Goal: Task Accomplishment & Management: Use online tool/utility

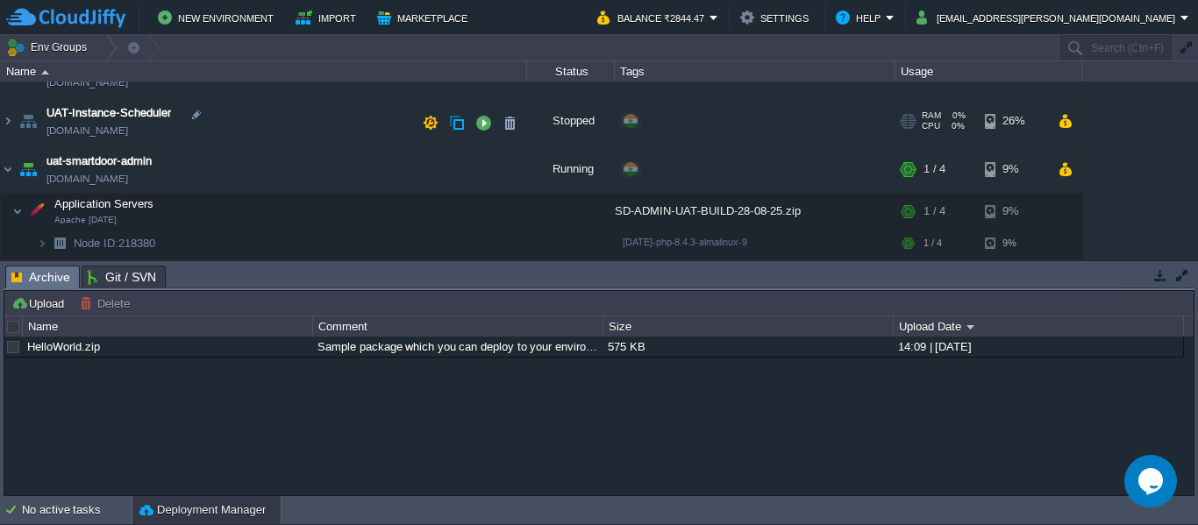
scroll to position [125, 0]
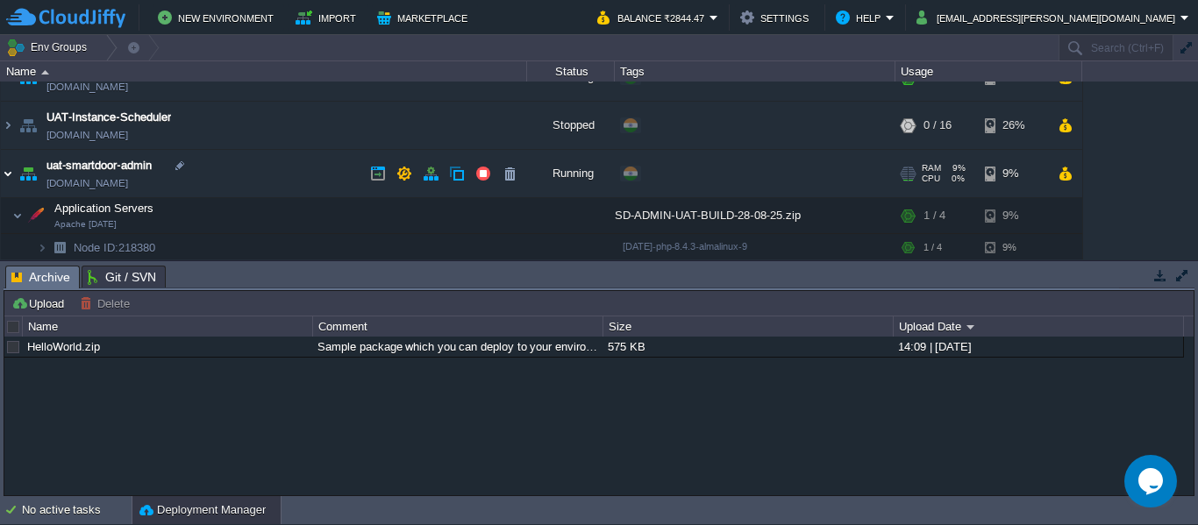
click at [6, 174] on img at bounding box center [8, 173] width 14 height 47
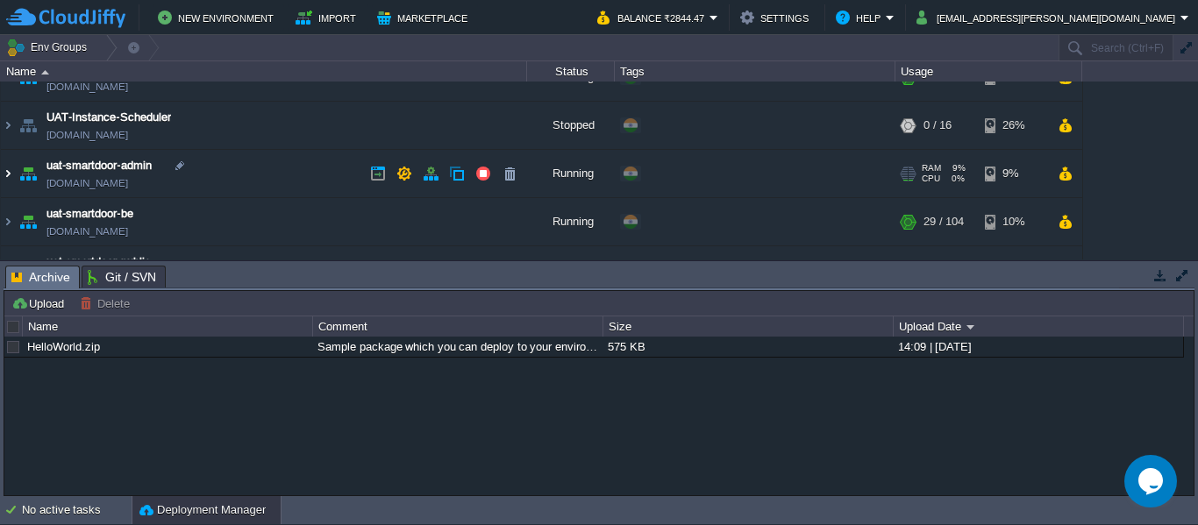
scroll to position [160, 0]
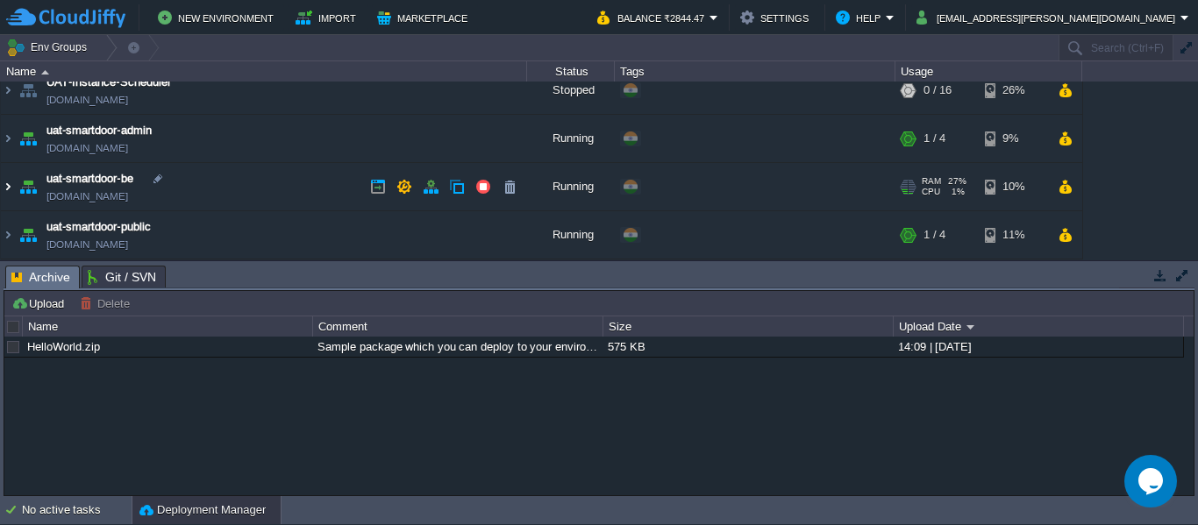
click at [9, 192] on img at bounding box center [8, 186] width 14 height 47
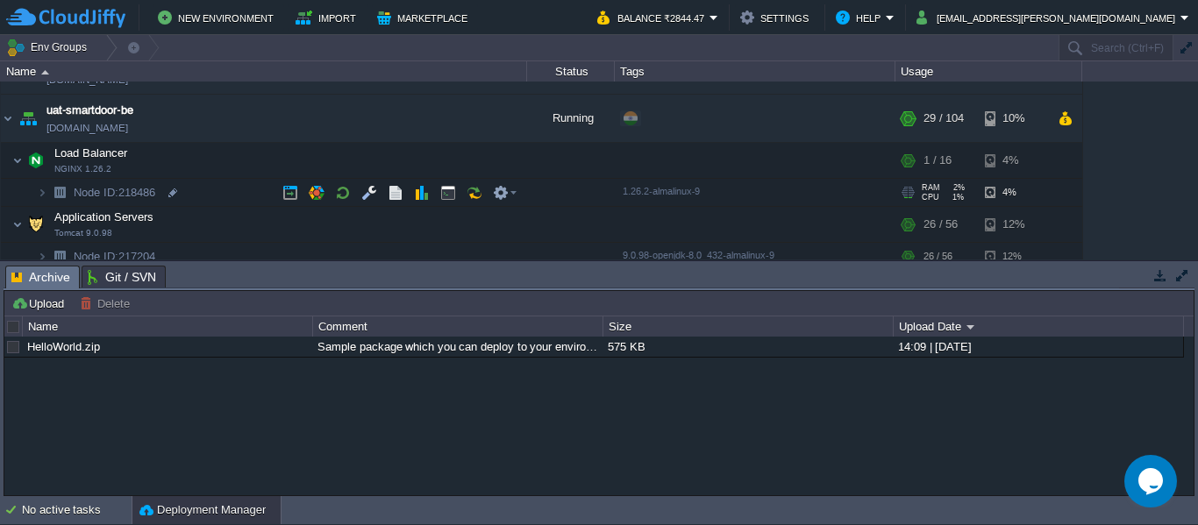
scroll to position [229, 0]
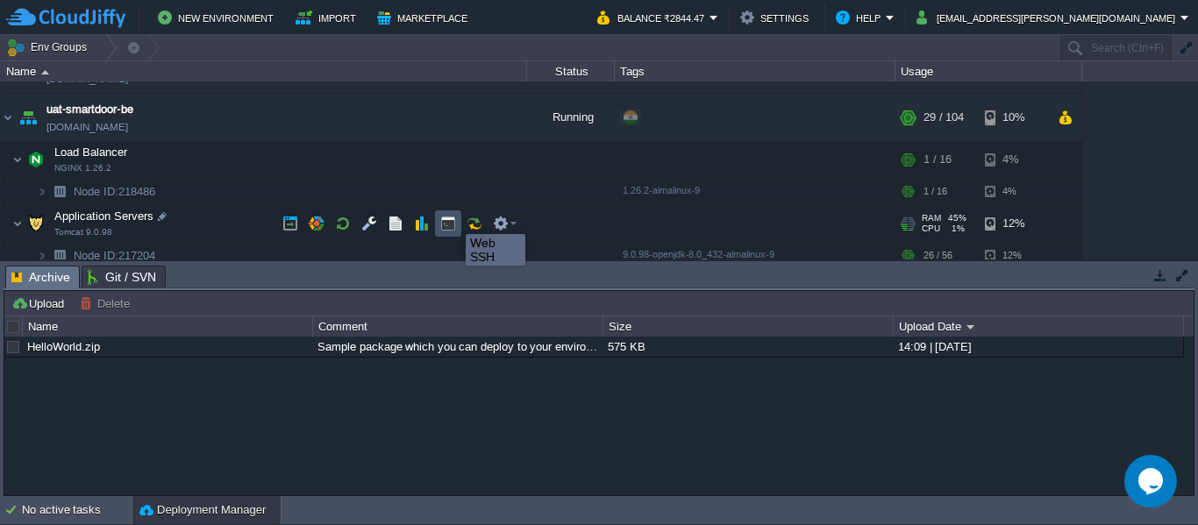
click at [453, 218] on button "button" at bounding box center [448, 224] width 16 height 16
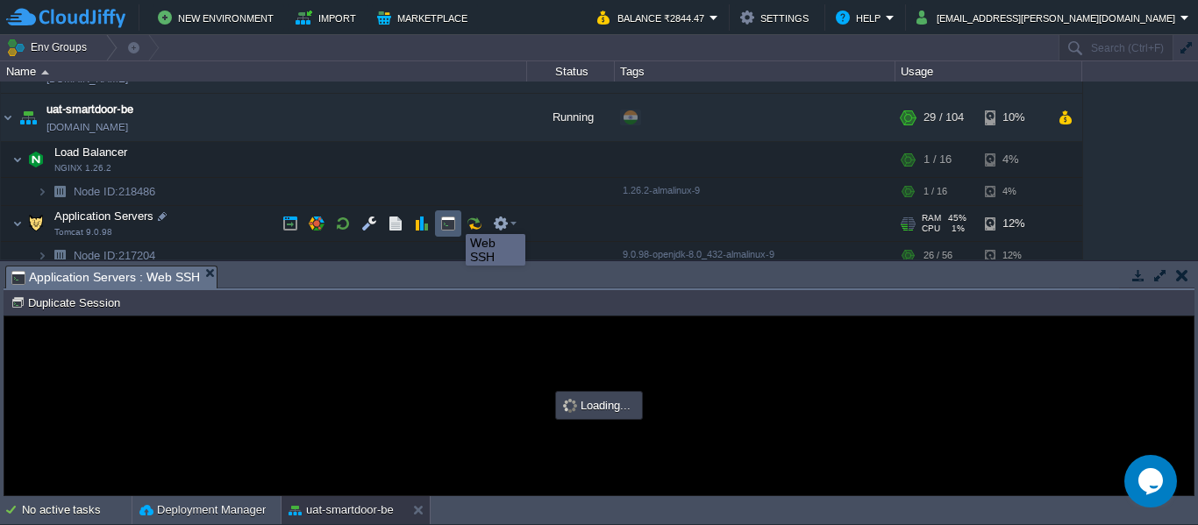
scroll to position [0, 0]
type input "#000000"
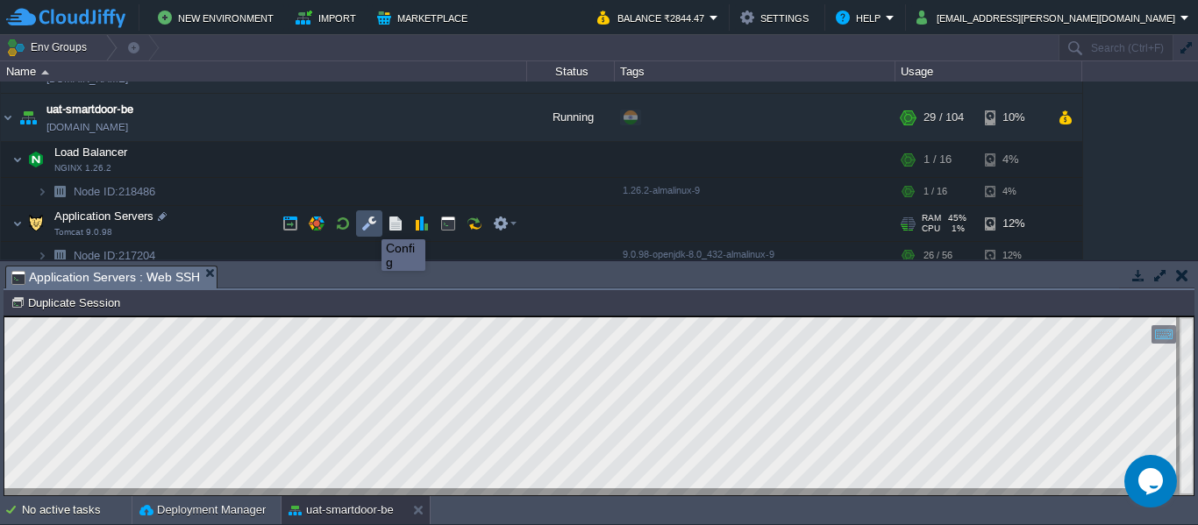
click at [368, 224] on button "button" at bounding box center [369, 224] width 16 height 16
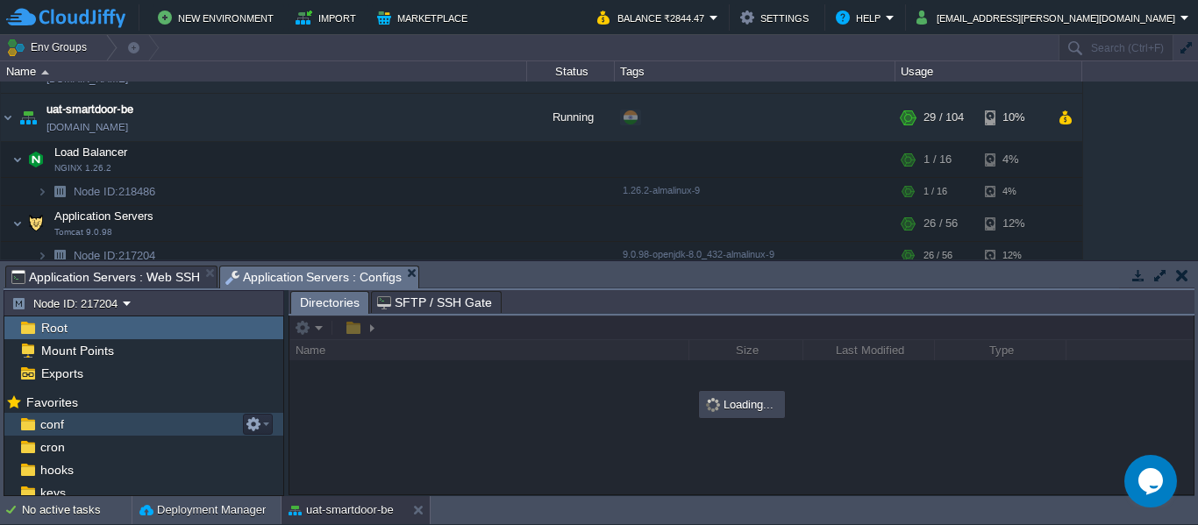
scroll to position [142, 0]
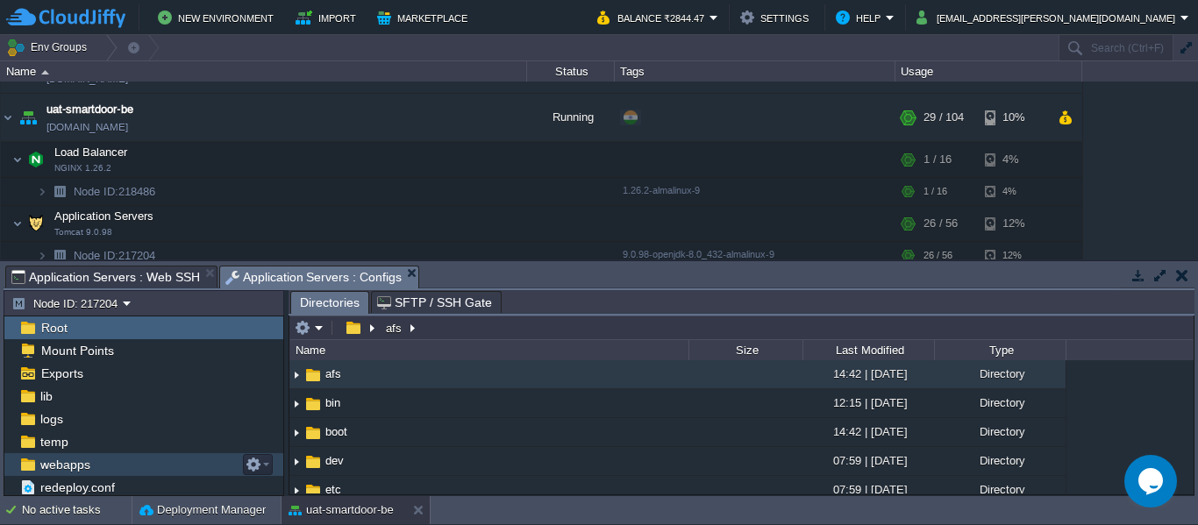
click at [64, 468] on span "webapps" at bounding box center [65, 465] width 56 height 16
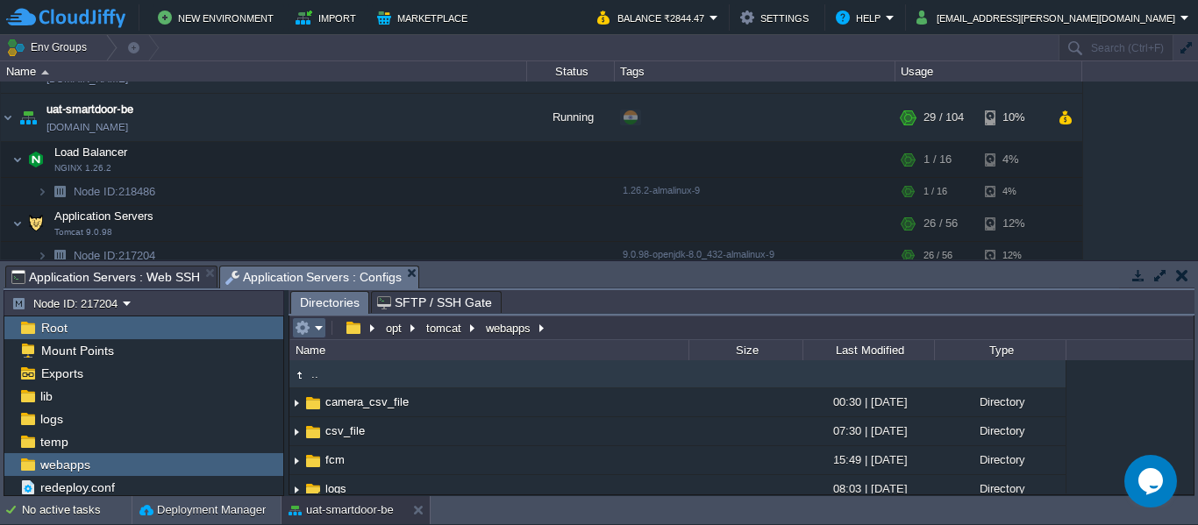
click at [317, 329] on em at bounding box center [309, 328] width 29 height 16
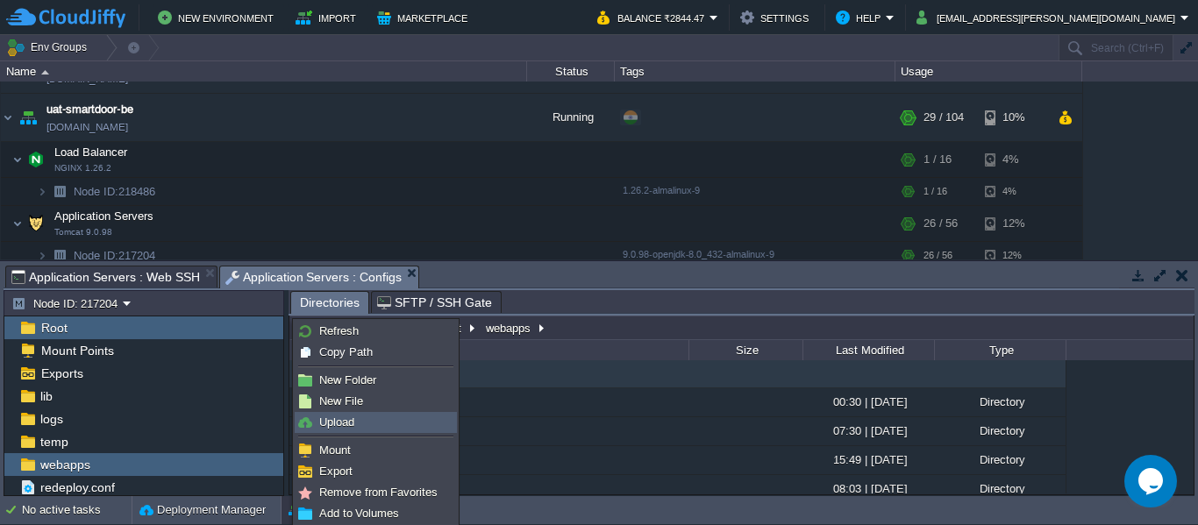
click at [350, 423] on span "Upload" at bounding box center [336, 422] width 35 height 13
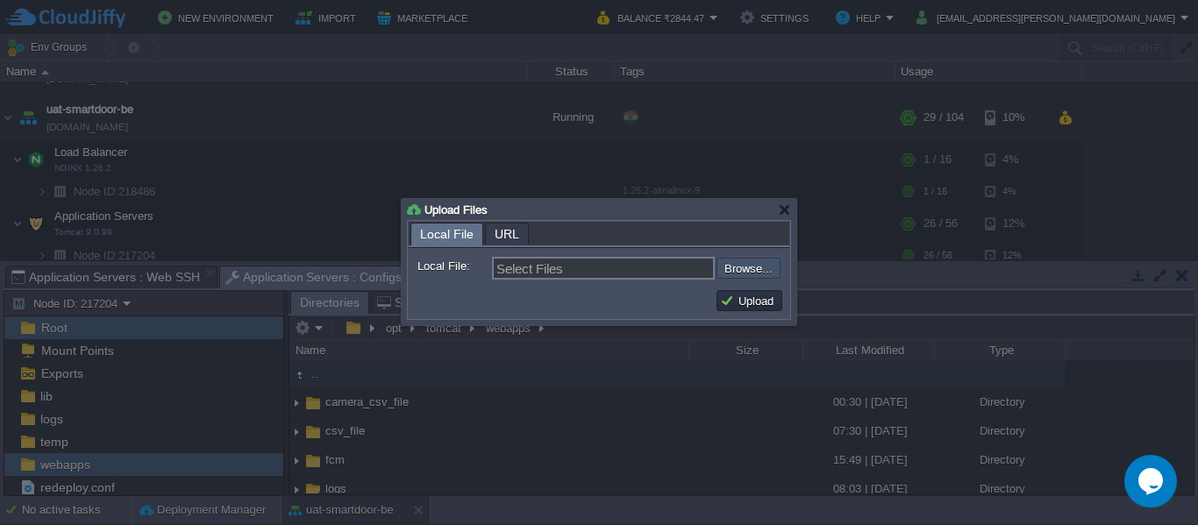
click at [757, 275] on input "file" at bounding box center [670, 268] width 222 height 21
type input "C:\fakepath\smartdoor-consumerservice-1.1.1-SNAPSHOT.jar"
type input "smartdoor-consumerservice-1.1.1-SNAPSHOT.jar"
click at [732, 305] on button "Upload" at bounding box center [749, 301] width 59 height 16
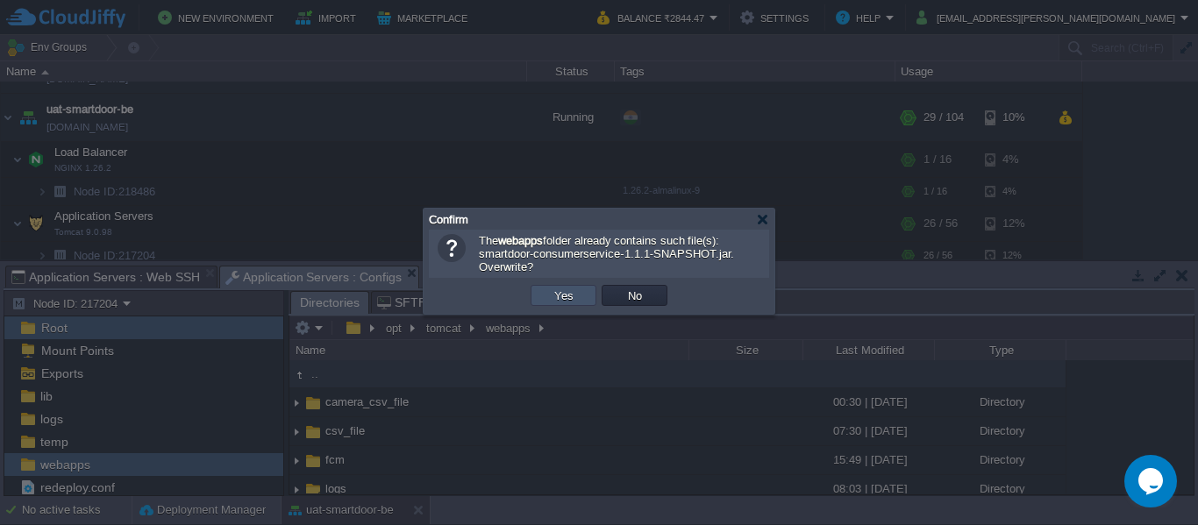
click at [560, 302] on button "Yes" at bounding box center [564, 296] width 30 height 16
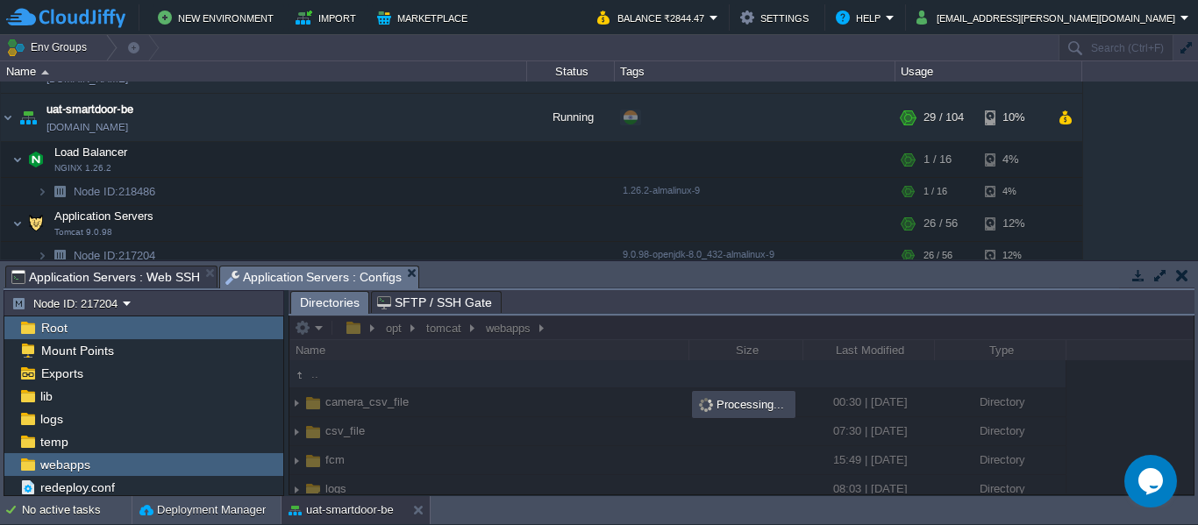
scroll to position [0, 0]
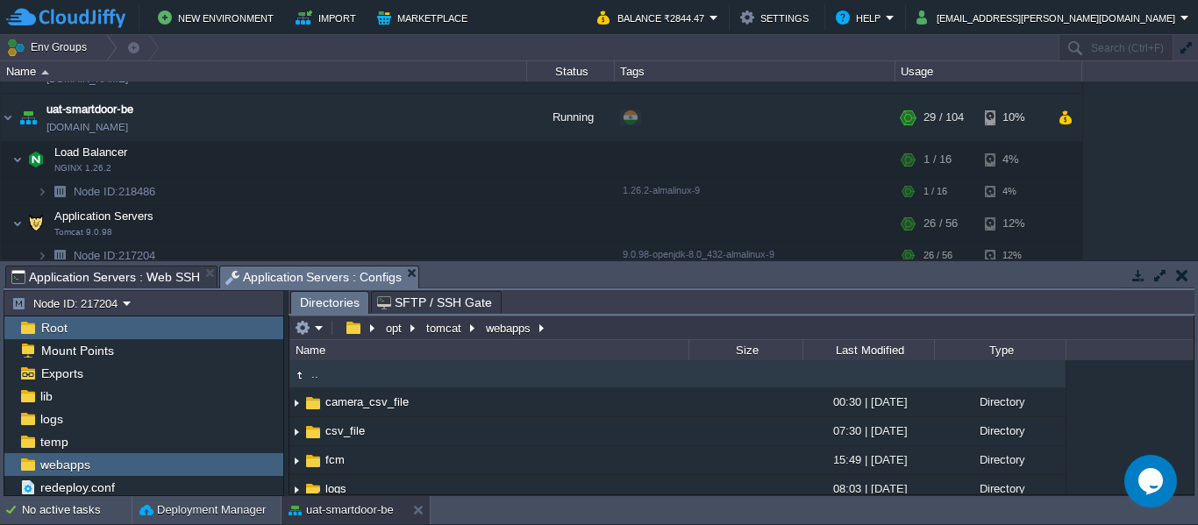
click at [252, 287] on span "Application Servers : Configs" at bounding box center [313, 278] width 177 height 22
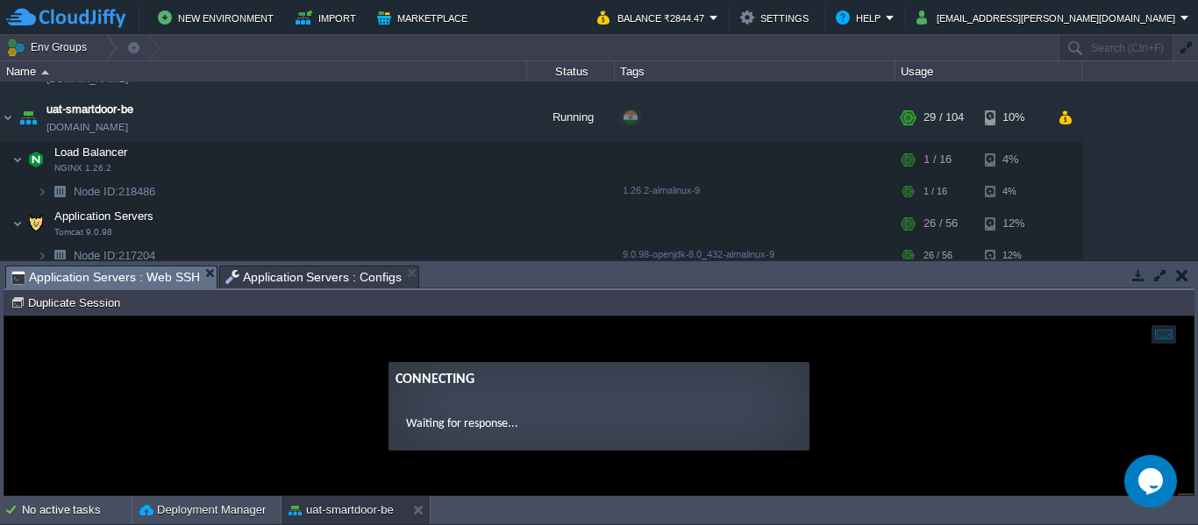
click at [104, 275] on span "Application Servers : Web SSH" at bounding box center [105, 278] width 189 height 22
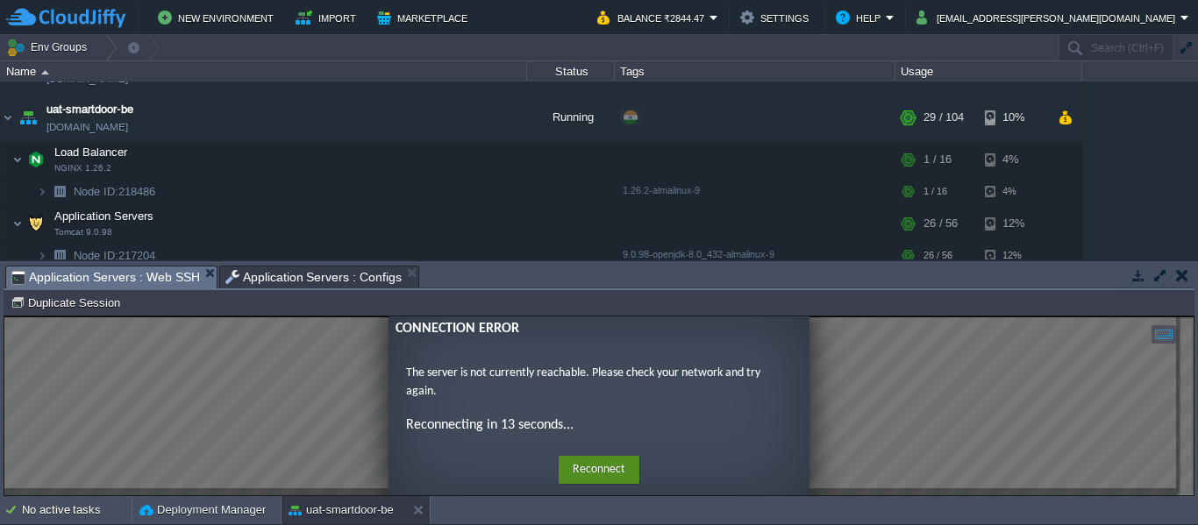
click at [603, 463] on button "Reconnect" at bounding box center [599, 470] width 81 height 28
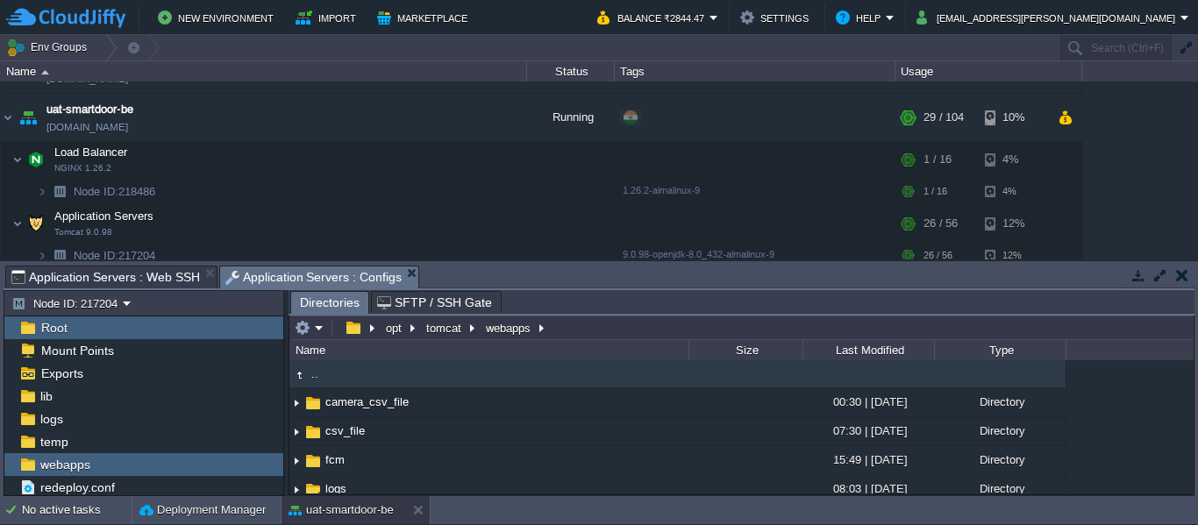
click at [255, 278] on span "Application Servers : Configs" at bounding box center [313, 278] width 177 height 22
click at [320, 338] on td at bounding box center [309, 328] width 34 height 21
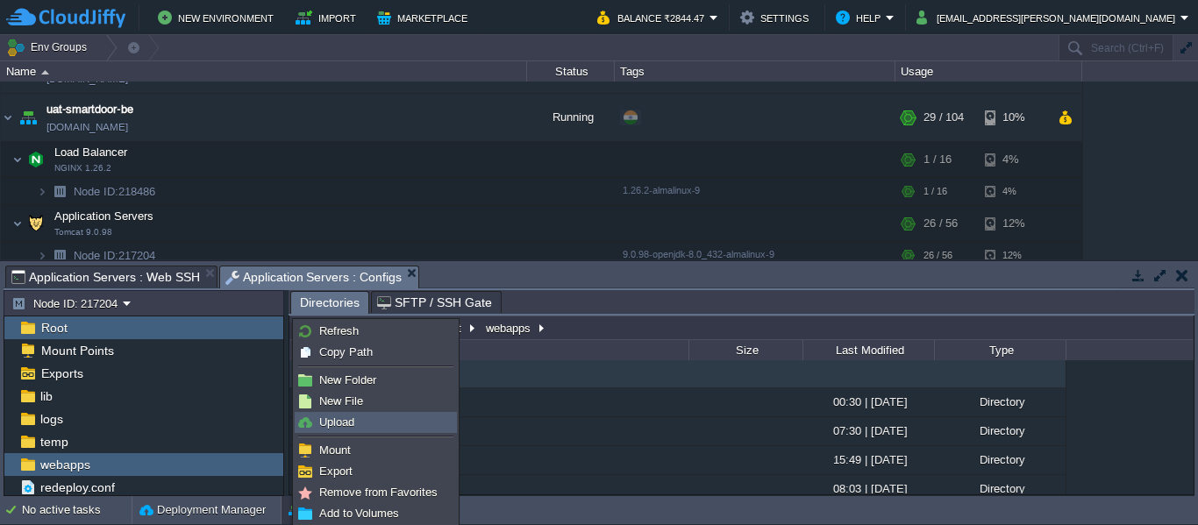
click at [336, 422] on span "Upload" at bounding box center [336, 422] width 35 height 13
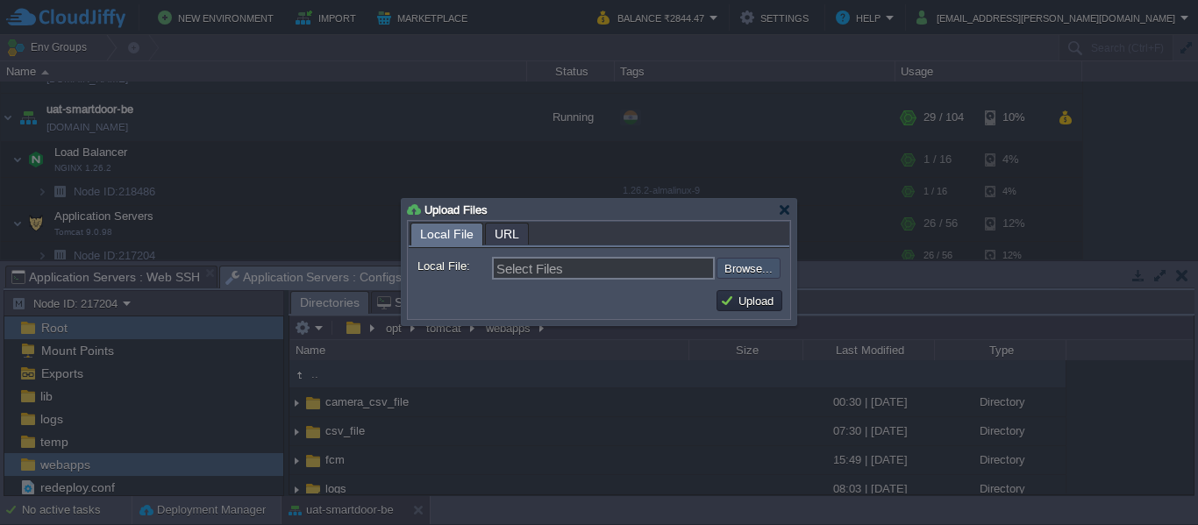
click at [724, 267] on input "file" at bounding box center [670, 268] width 222 height 21
type input "C:\fakepath\smartdoor-consumerservice-1.1.1-SNAPSHOT.jar"
type input "smartdoor-consumerservice-1.1.1-SNAPSHOT.jar"
click at [739, 295] on button "Upload" at bounding box center [749, 301] width 59 height 16
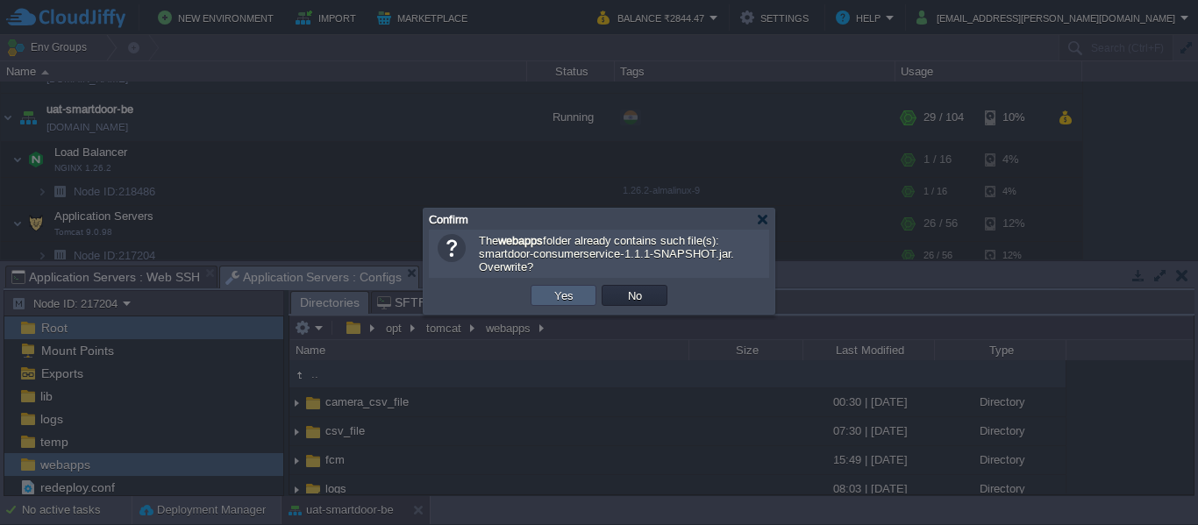
click at [581, 297] on td "Yes" at bounding box center [564, 295] width 66 height 21
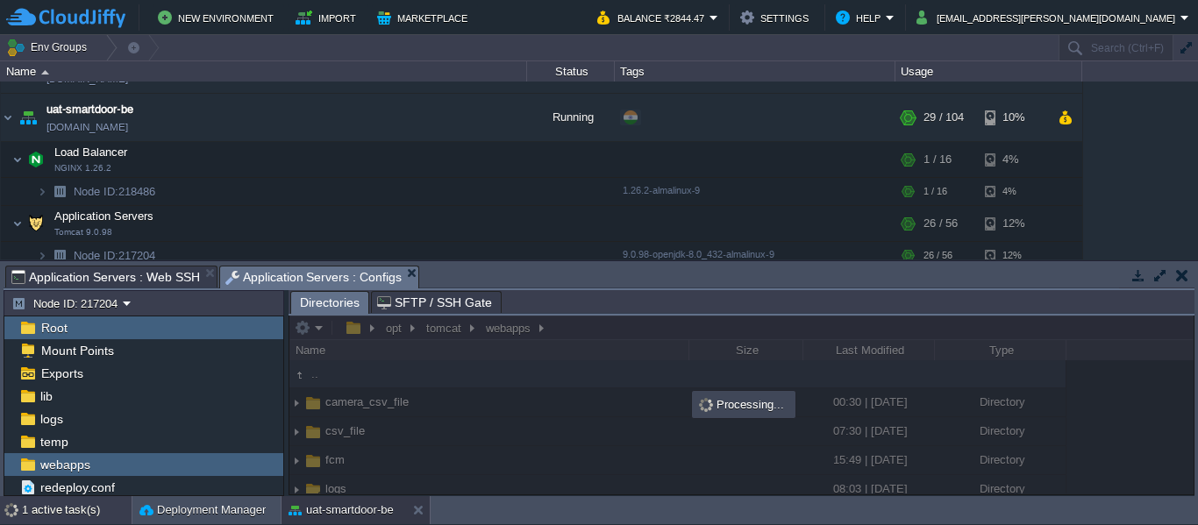
click at [71, 510] on div "1 active task(s)" at bounding box center [77, 510] width 110 height 28
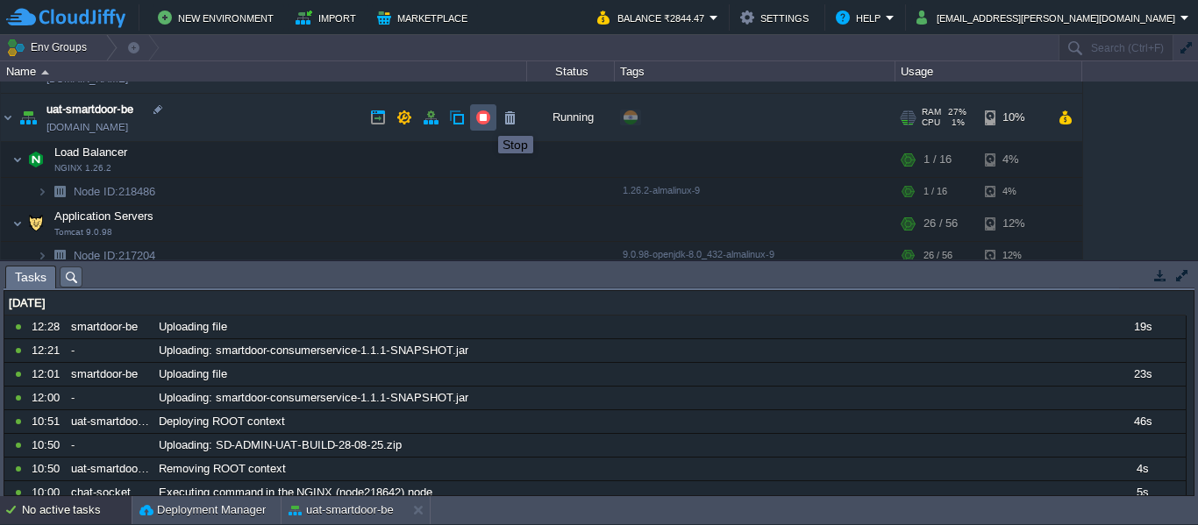
click at [485, 120] on button "button" at bounding box center [483, 118] width 16 height 16
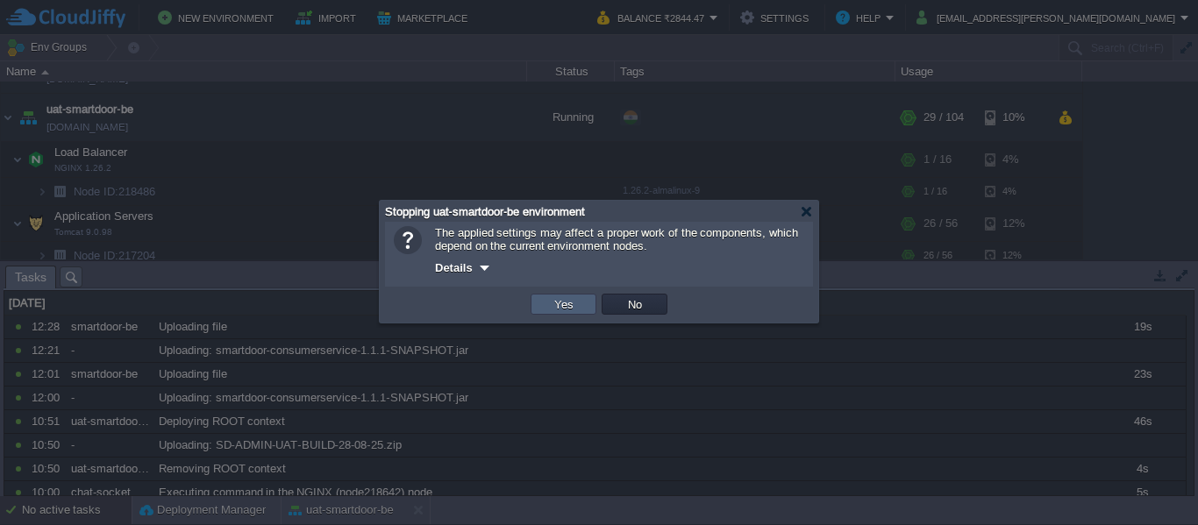
click at [544, 313] on td "Yes" at bounding box center [564, 304] width 66 height 21
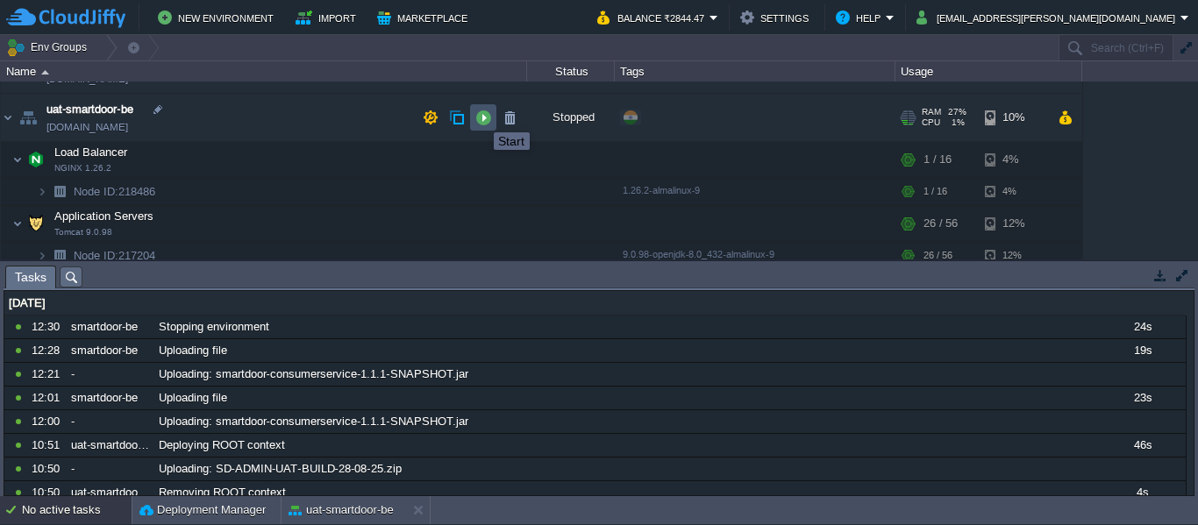
click at [481, 117] on button "button" at bounding box center [483, 118] width 16 height 16
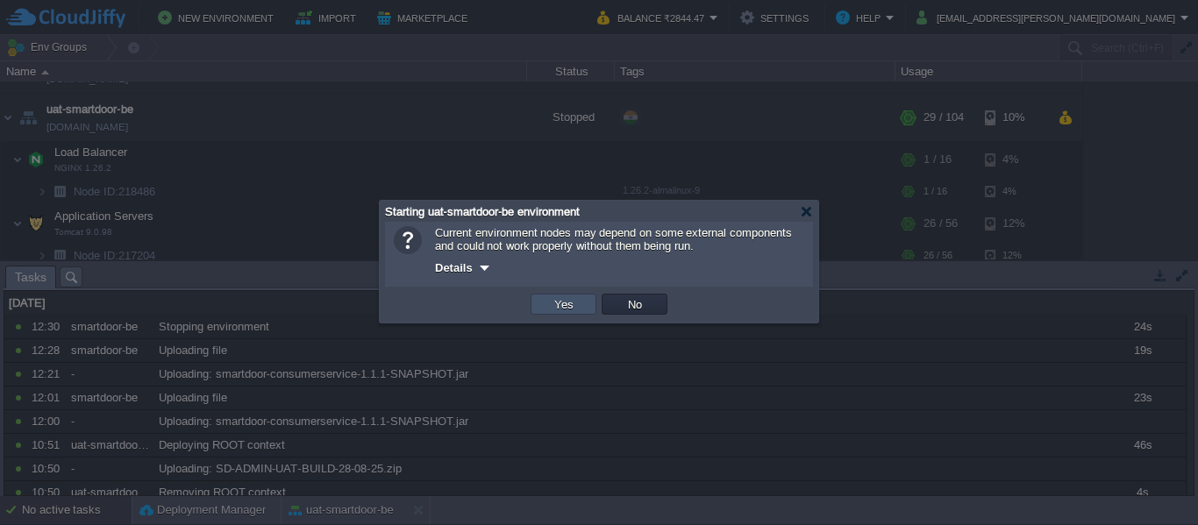
click at [550, 308] on button "Yes" at bounding box center [564, 304] width 30 height 16
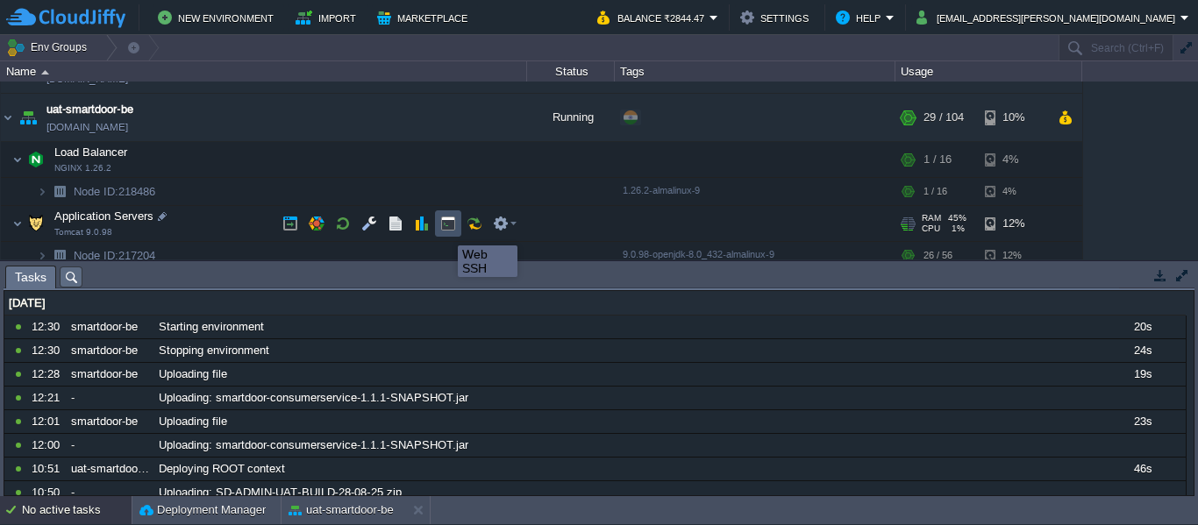
click at [445, 230] on button "button" at bounding box center [448, 224] width 16 height 16
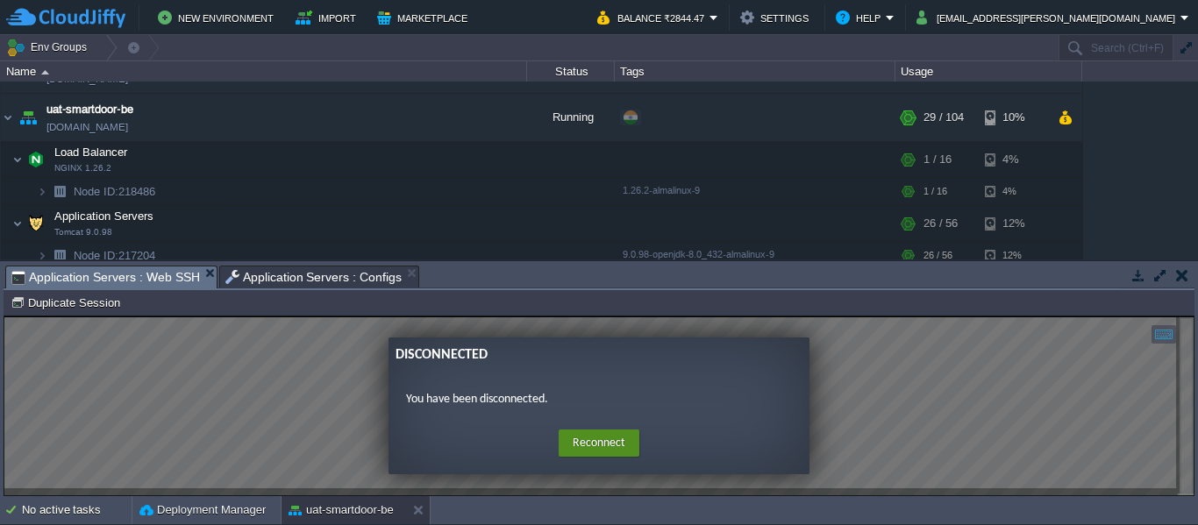
click at [601, 435] on button "Reconnect" at bounding box center [599, 444] width 81 height 28
